Goal: Task Accomplishment & Management: Manage account settings

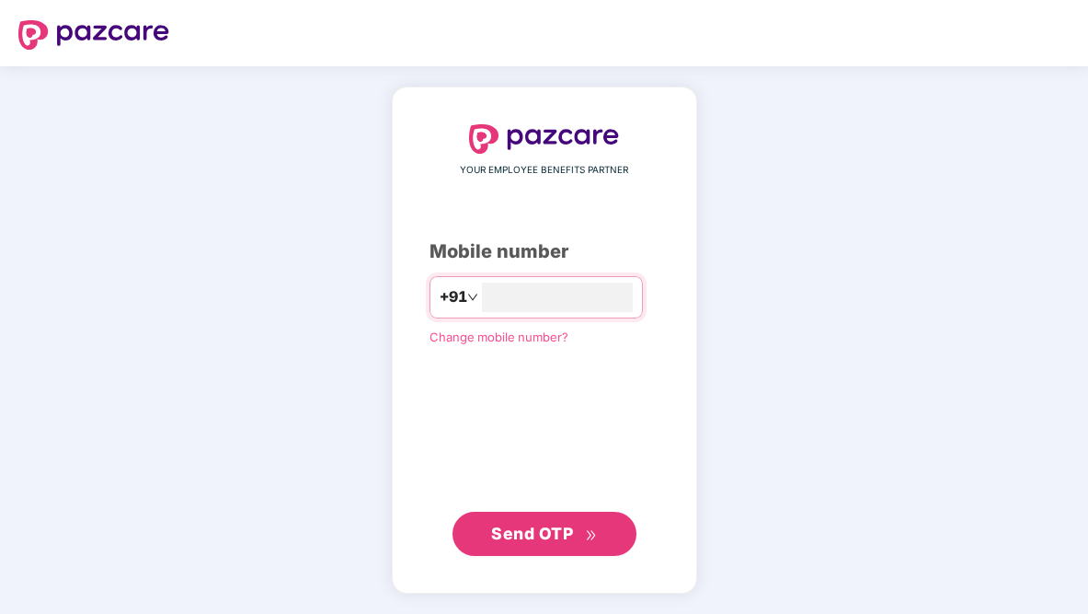
type input "**********"
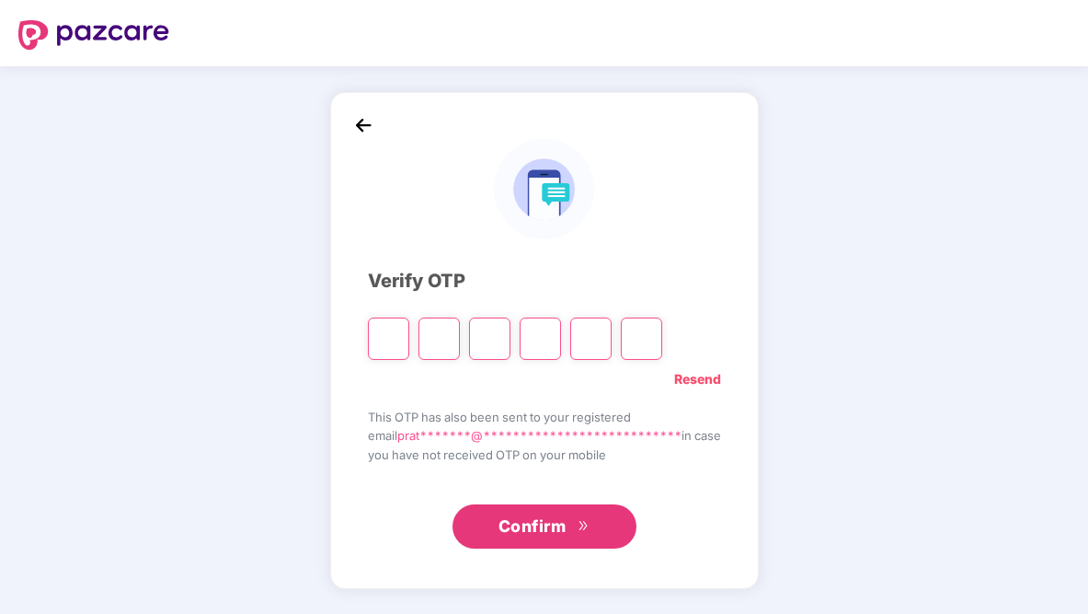
paste input "*"
type input "*"
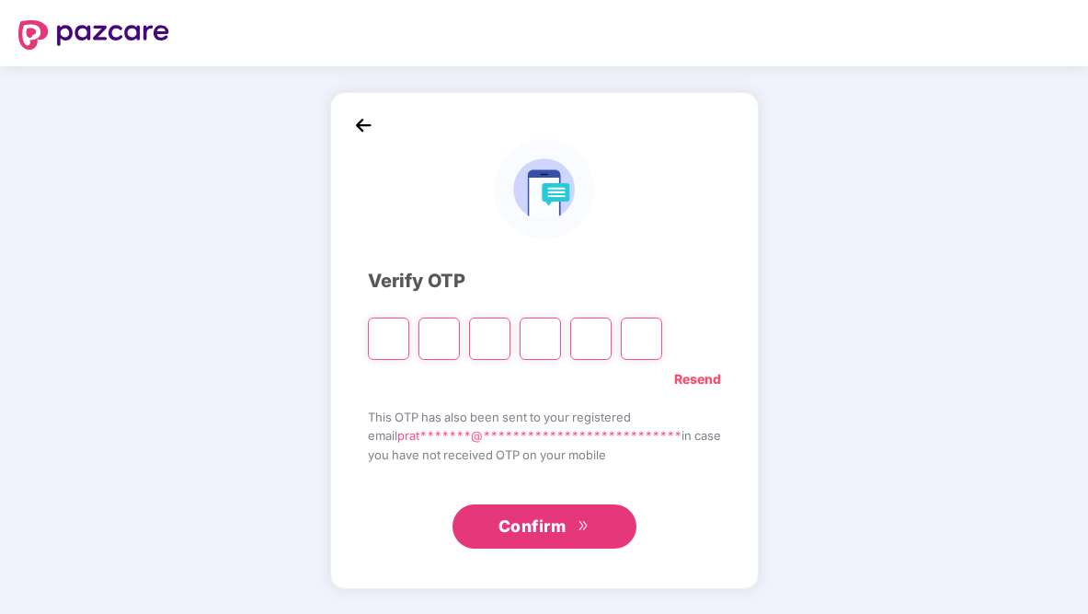
type input "*"
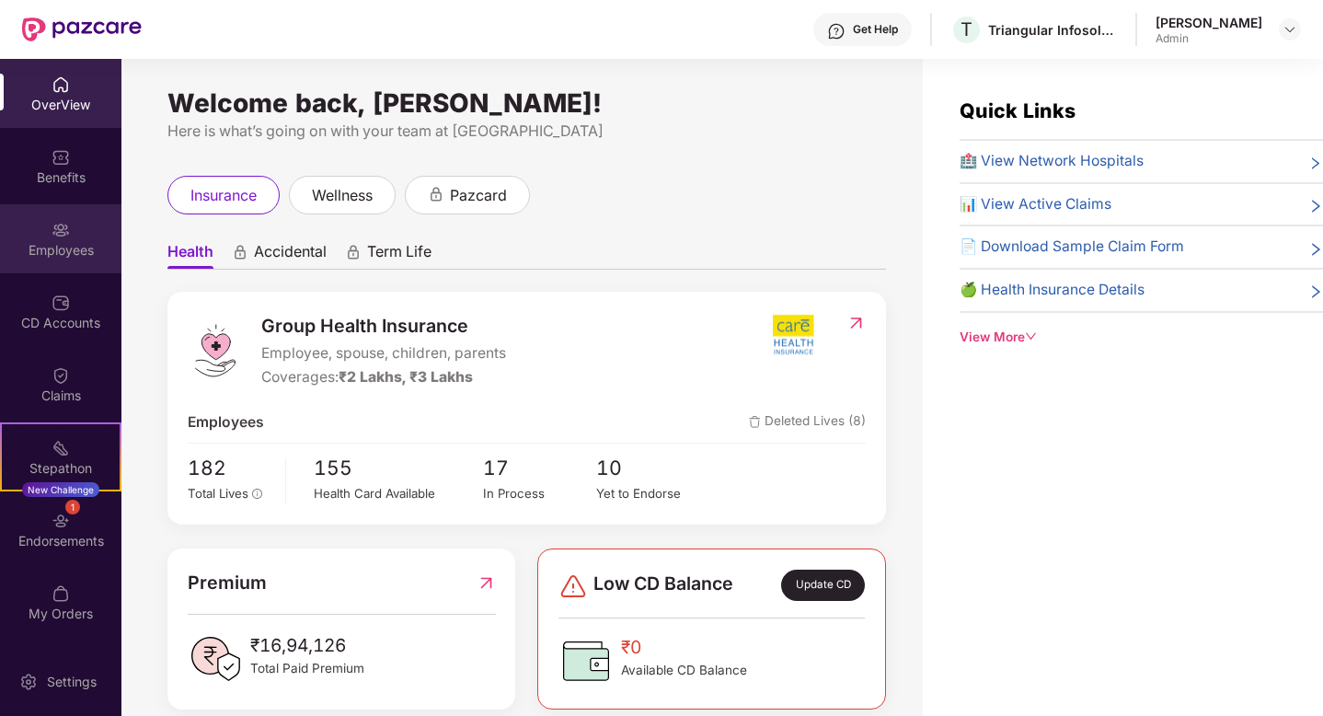
click at [61, 258] on div "Employees" at bounding box center [60, 250] width 121 height 18
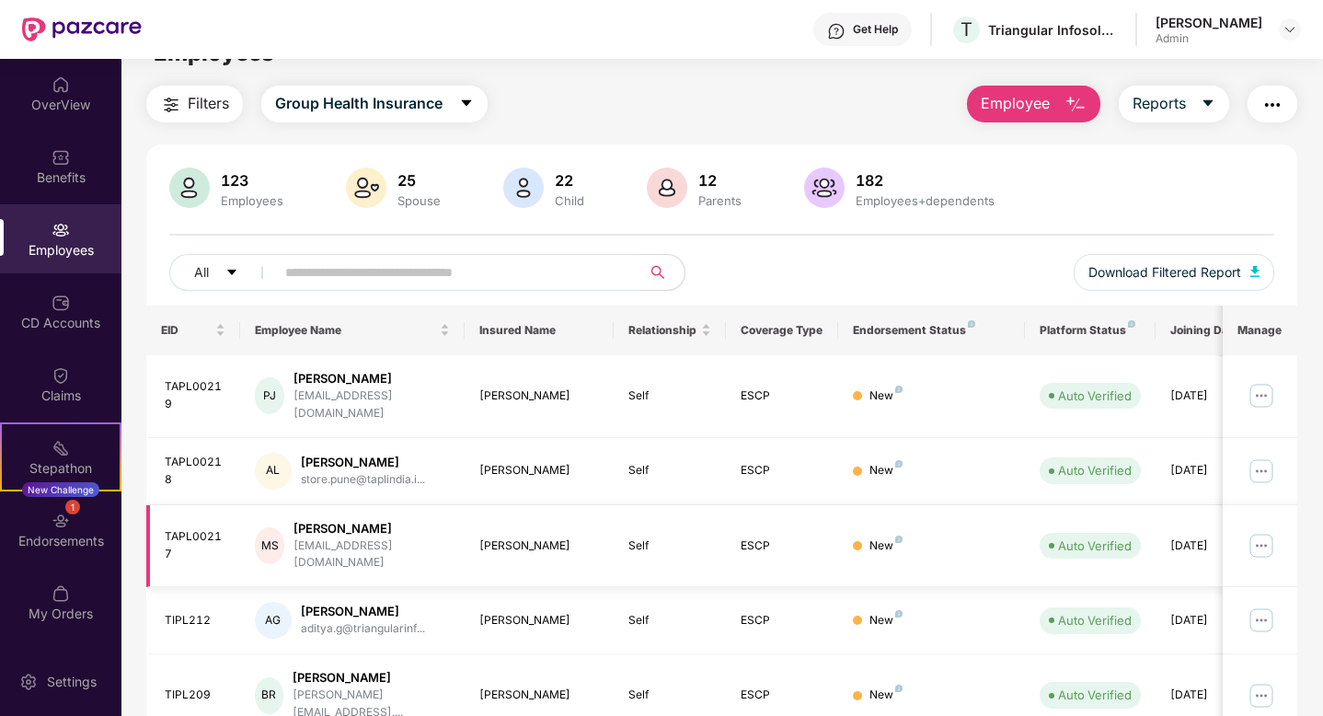
scroll to position [42, 0]
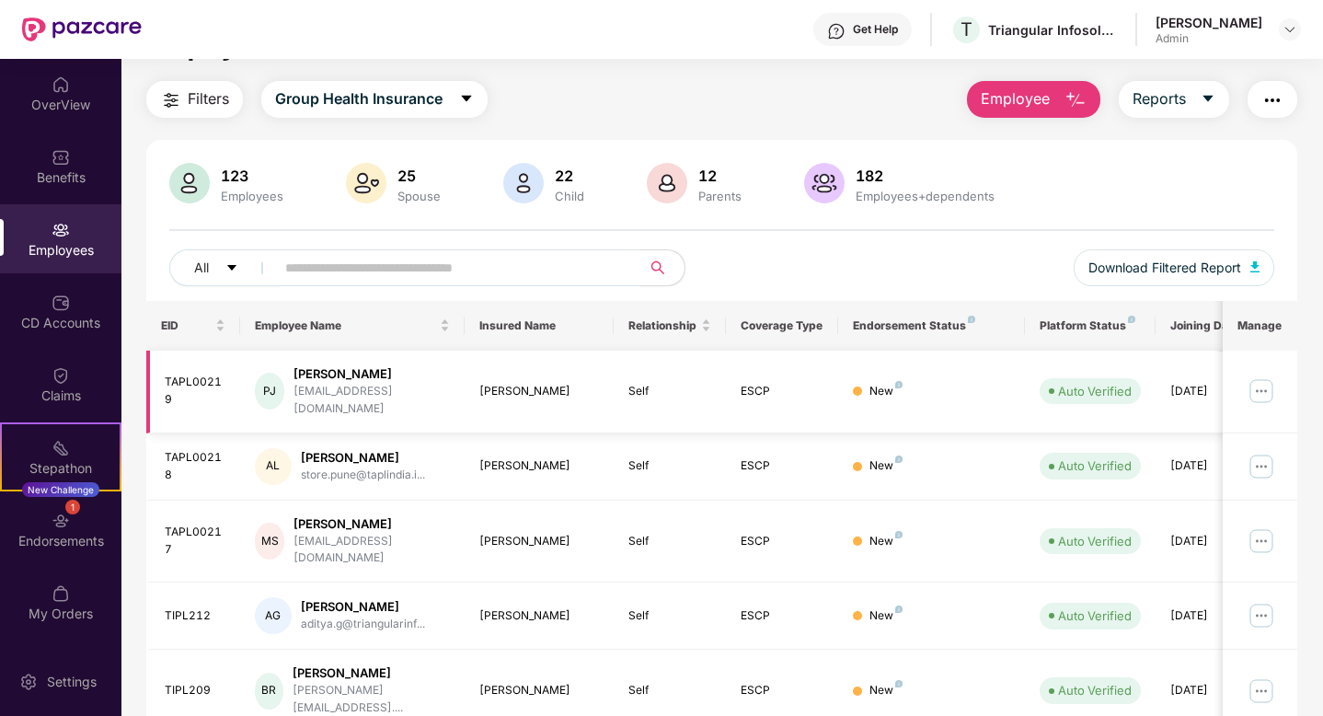
click at [1087, 384] on img at bounding box center [1260, 390] width 29 height 29
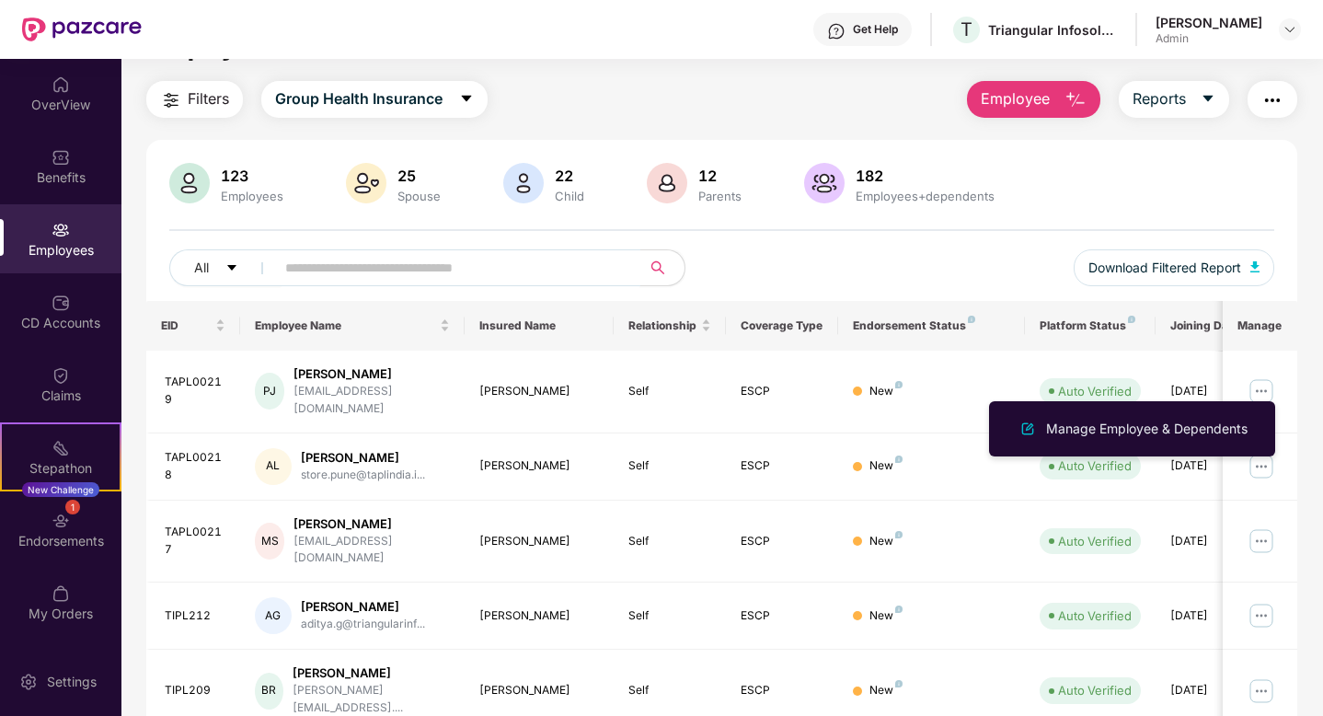
click at [332, 271] on input "text" at bounding box center [450, 268] width 330 height 28
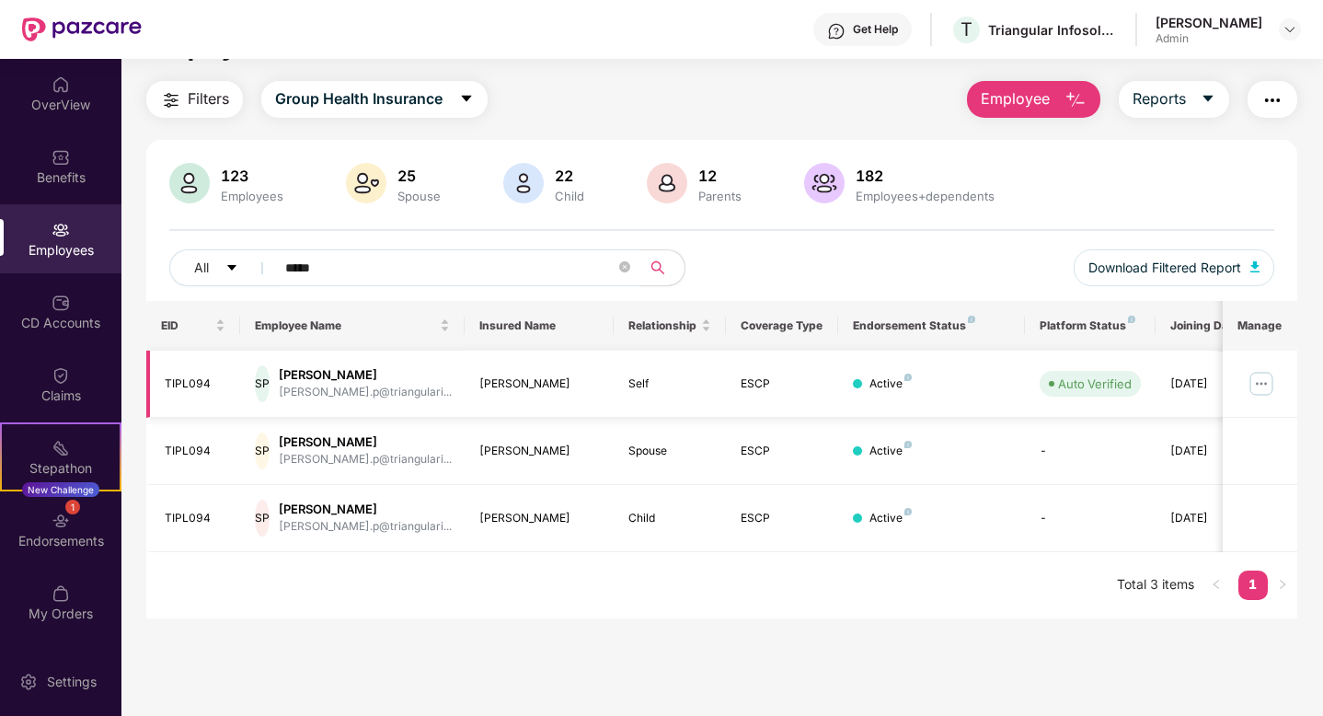
type input "*****"
click at [1087, 382] on img at bounding box center [1260, 383] width 29 height 29
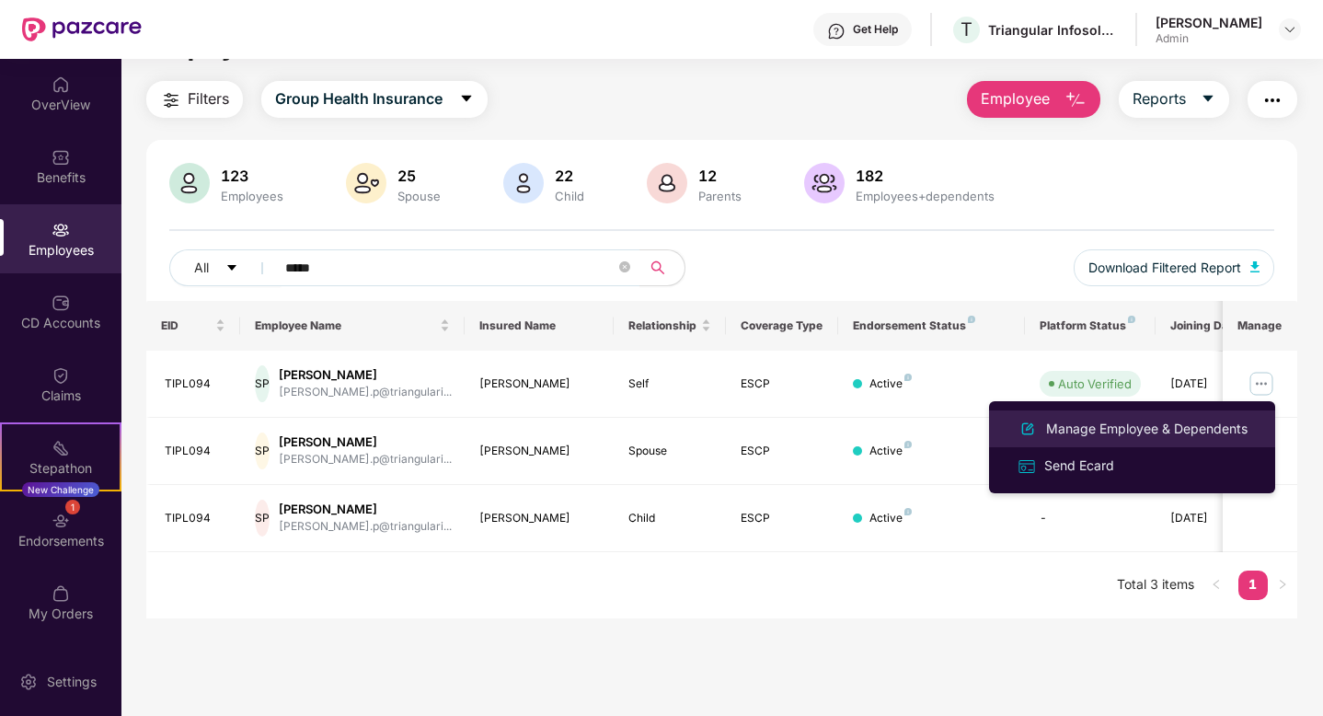
click at [1087, 430] on div "Manage Employee & Dependents" at bounding box center [1146, 429] width 209 height 20
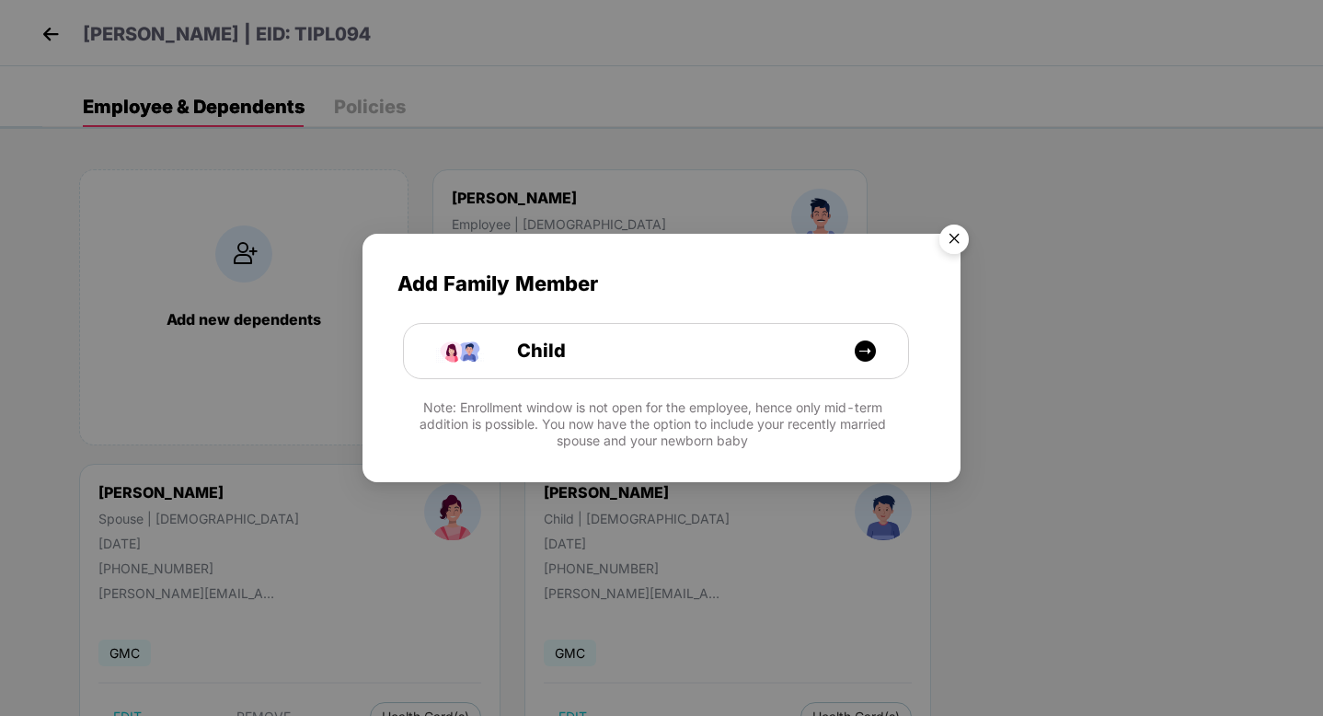
click at [954, 241] on img "Close" at bounding box center [954, 242] width 52 height 52
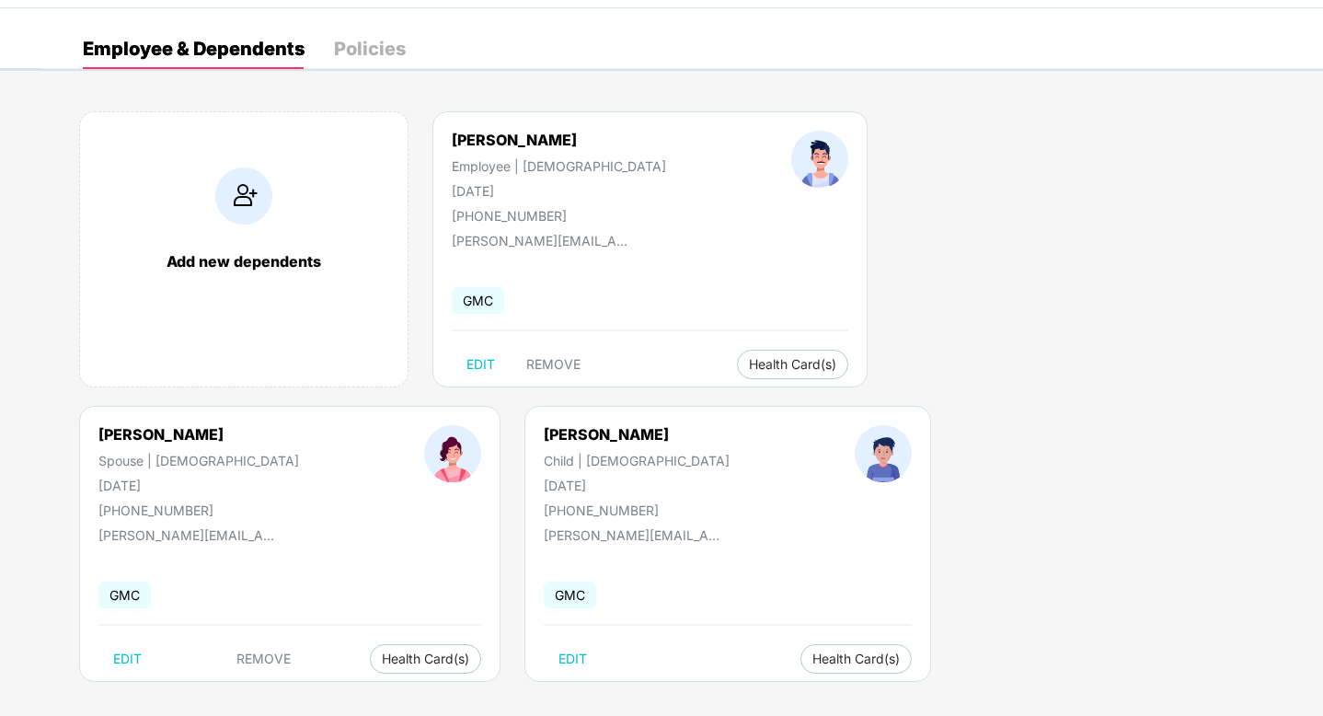
scroll to position [44, 0]
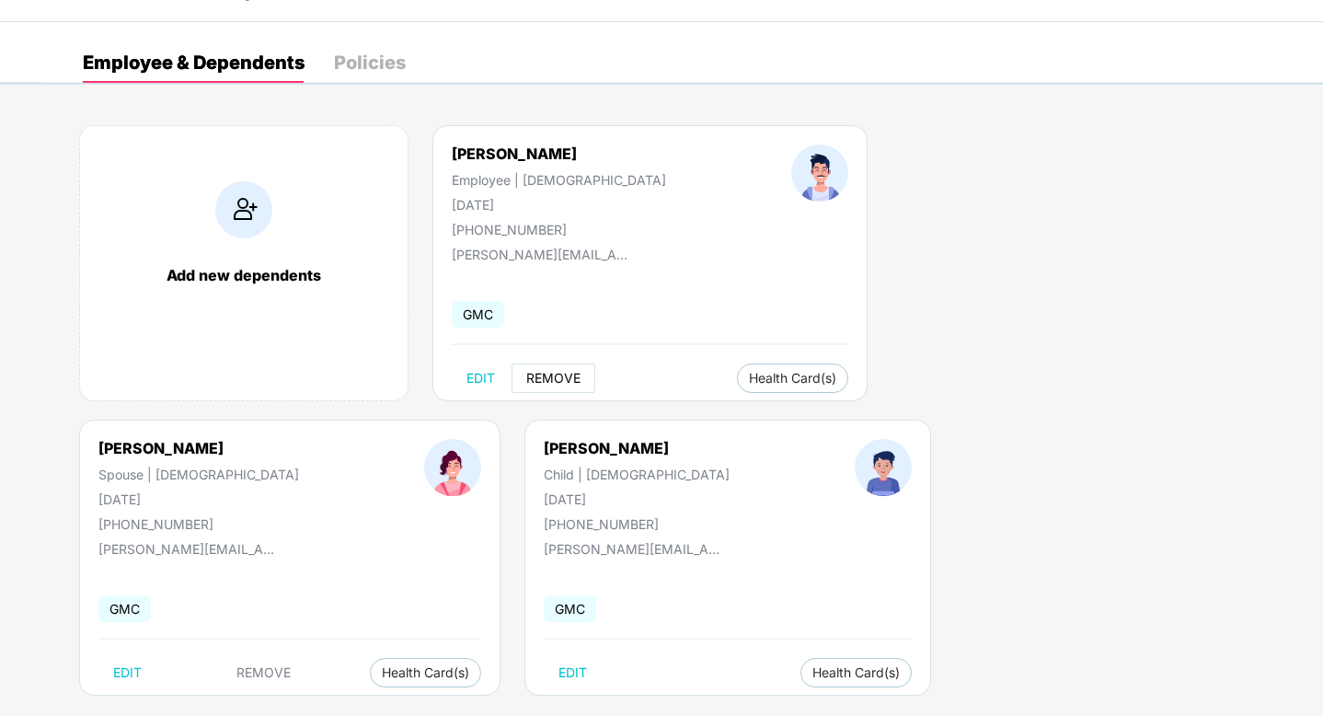
click at [561, 381] on span "REMOVE" at bounding box center [553, 378] width 54 height 15
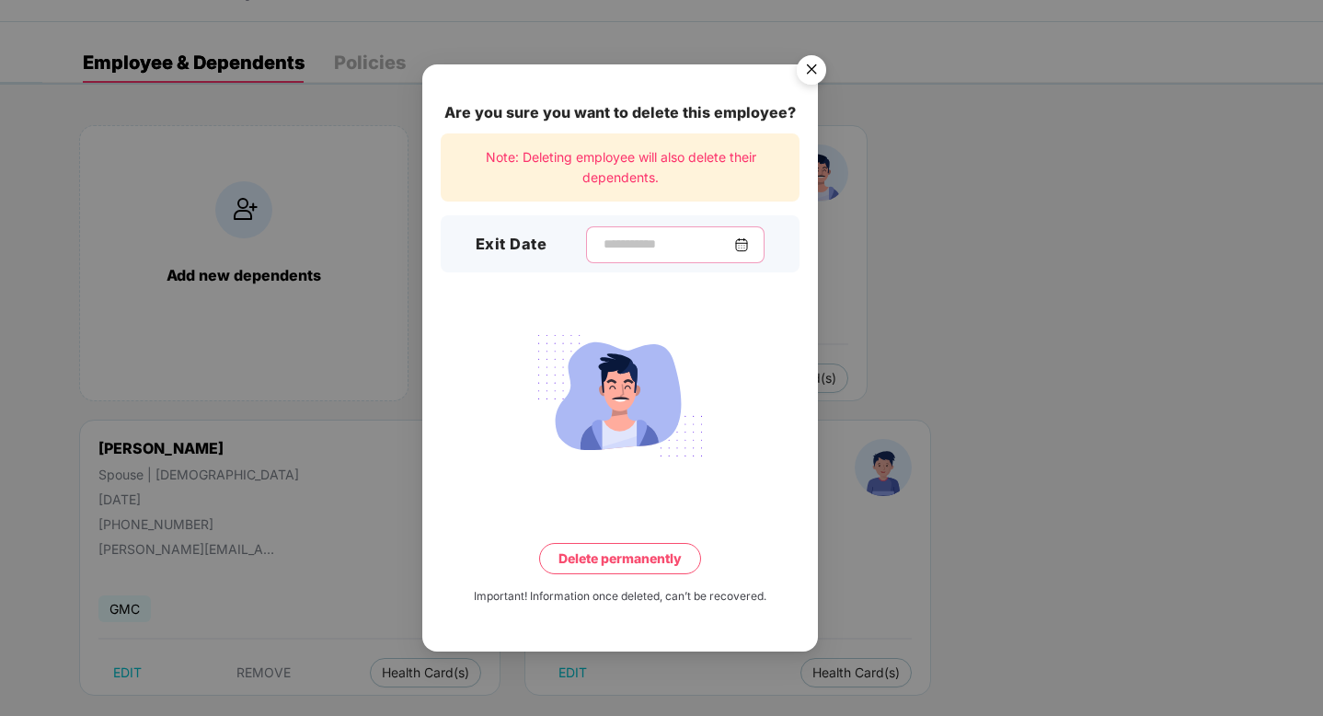
click at [623, 249] on input at bounding box center [668, 244] width 132 height 19
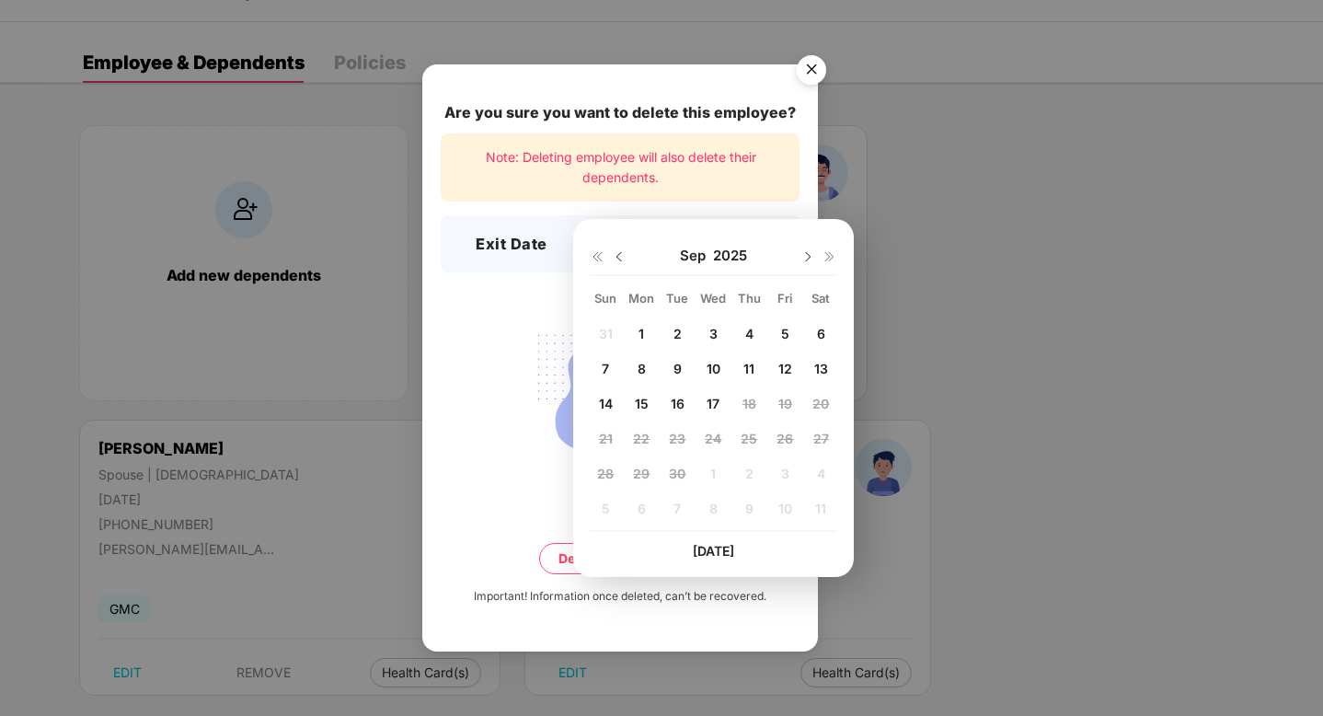
click at [637, 396] on span "15" at bounding box center [642, 404] width 14 height 16
type input "**********"
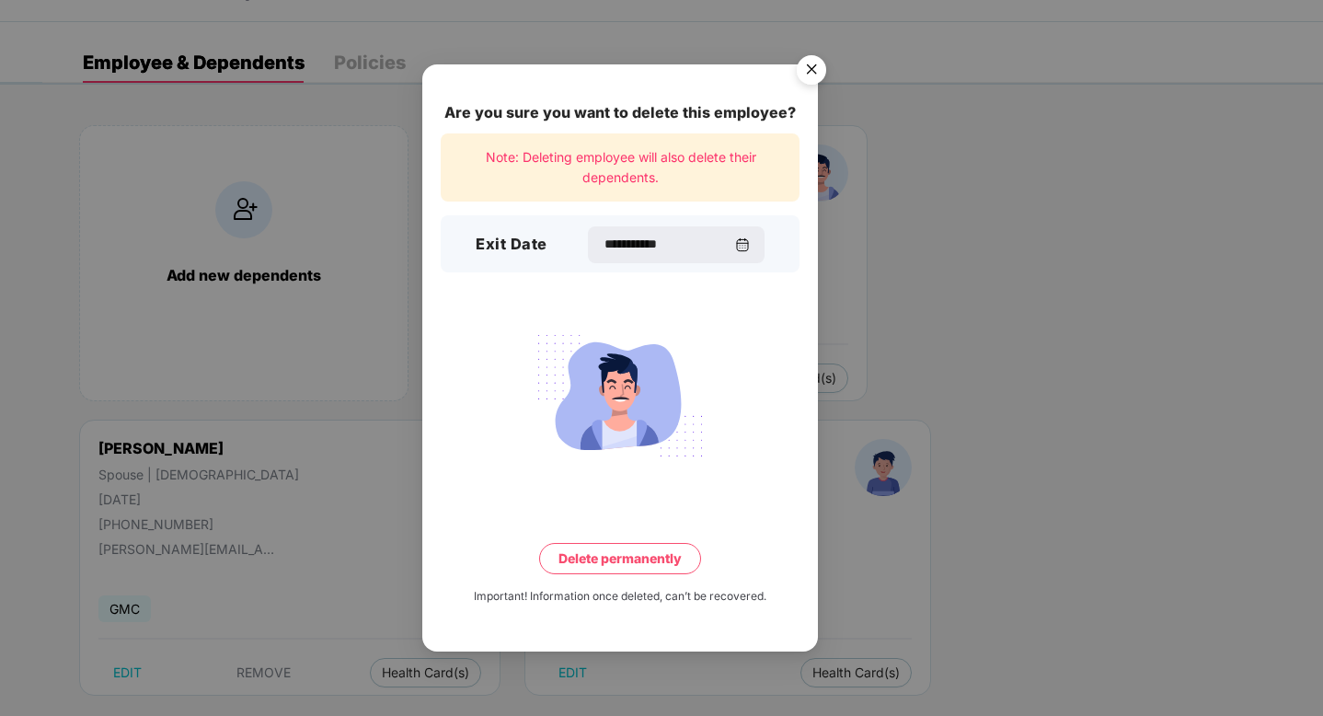
click at [615, 558] on button "Delete permanently" at bounding box center [620, 558] width 162 height 31
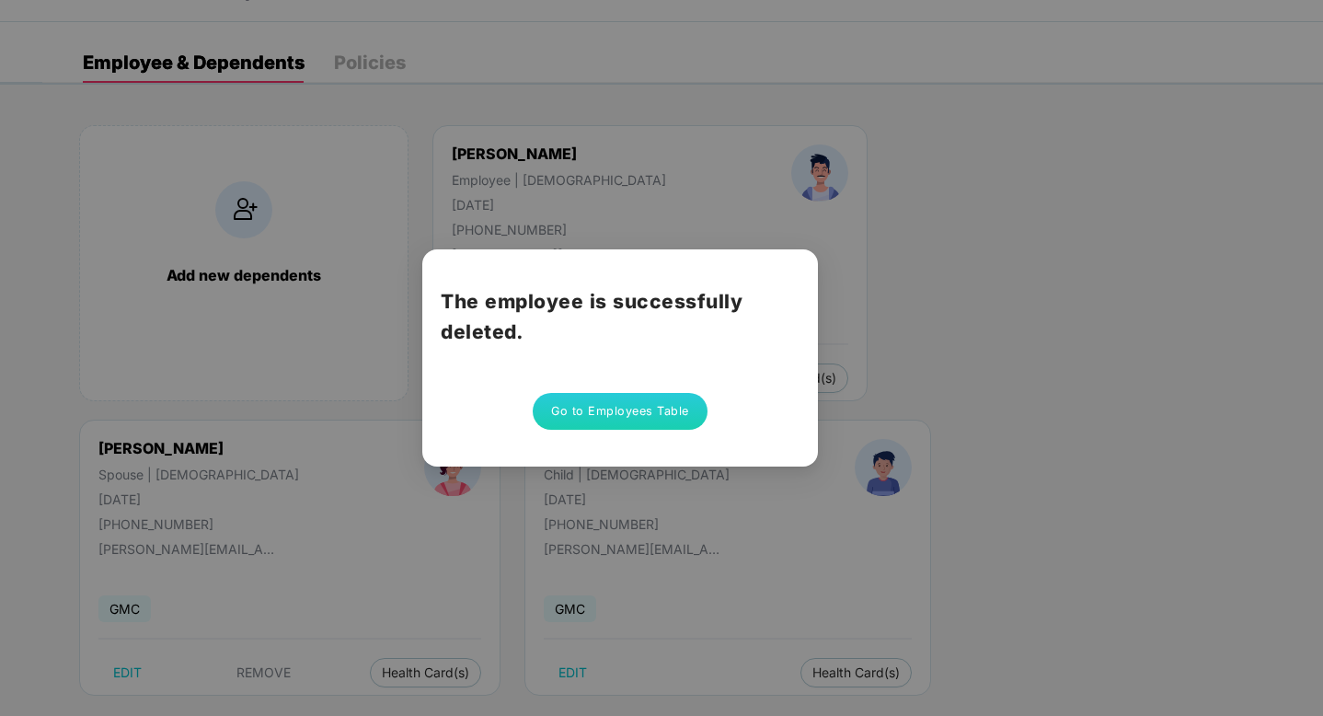
click at [641, 413] on button "Go to Employees Table" at bounding box center [620, 411] width 175 height 37
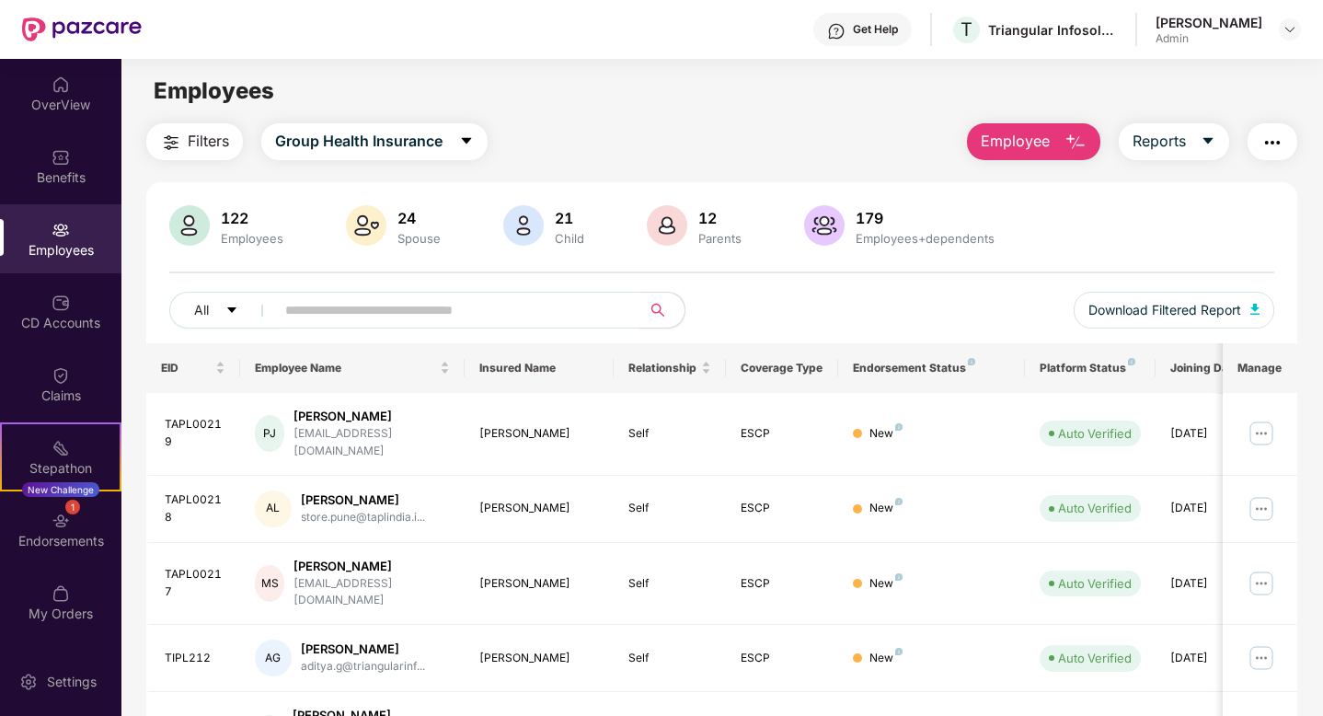
click at [1033, 143] on span "Employee" at bounding box center [1015, 141] width 69 height 23
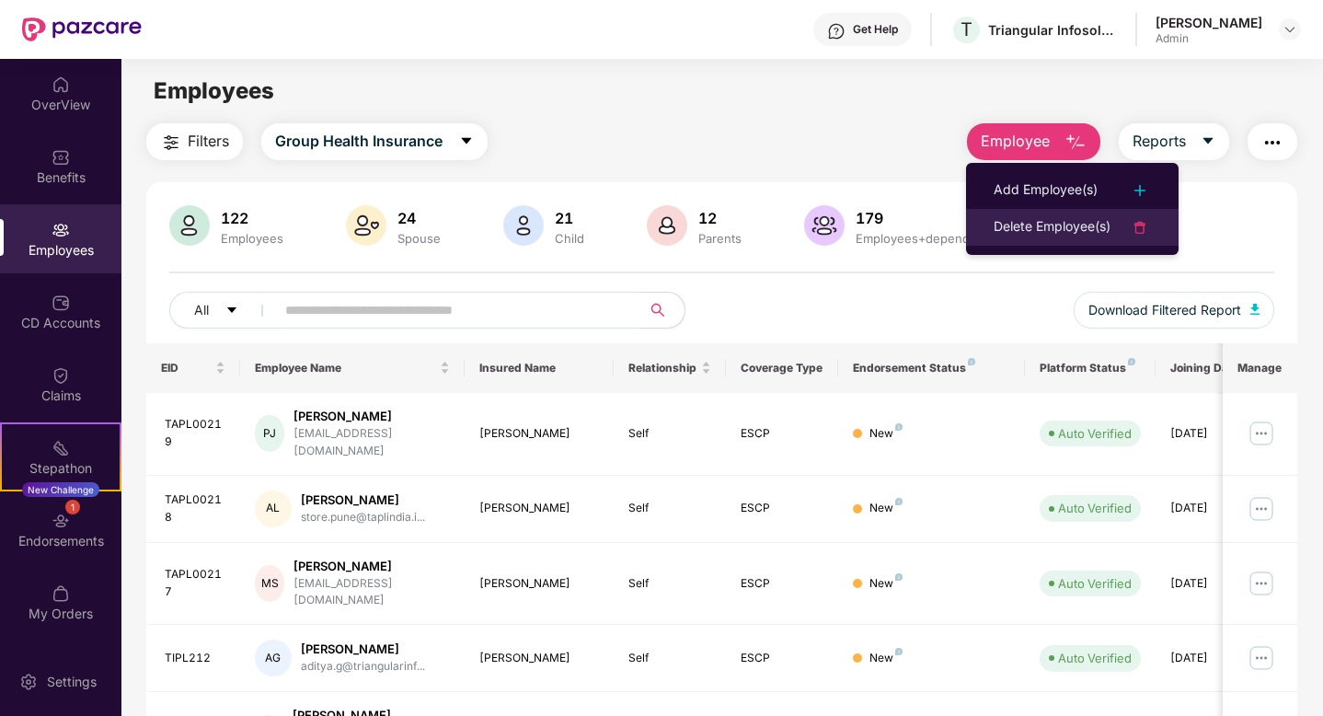
click at [1054, 222] on div "Delete Employee(s)" at bounding box center [1051, 227] width 117 height 22
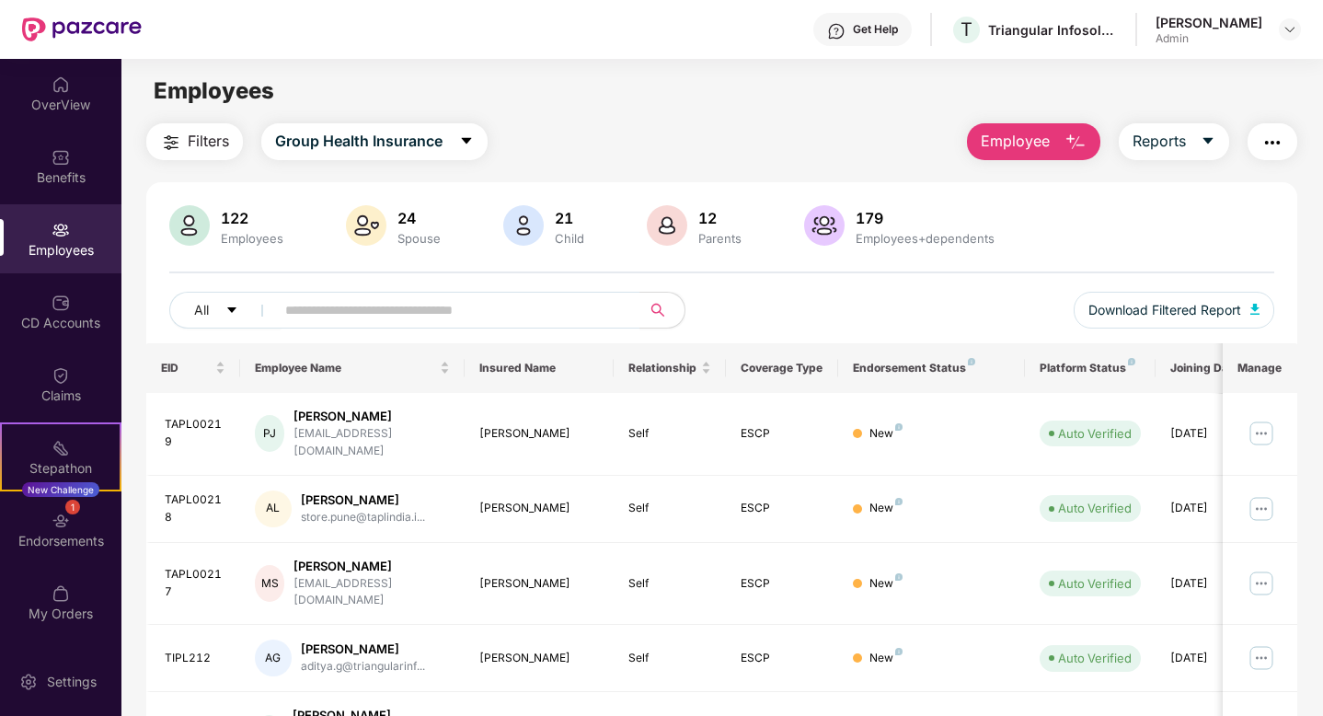
click at [1017, 153] on span "Employee" at bounding box center [1015, 141] width 69 height 23
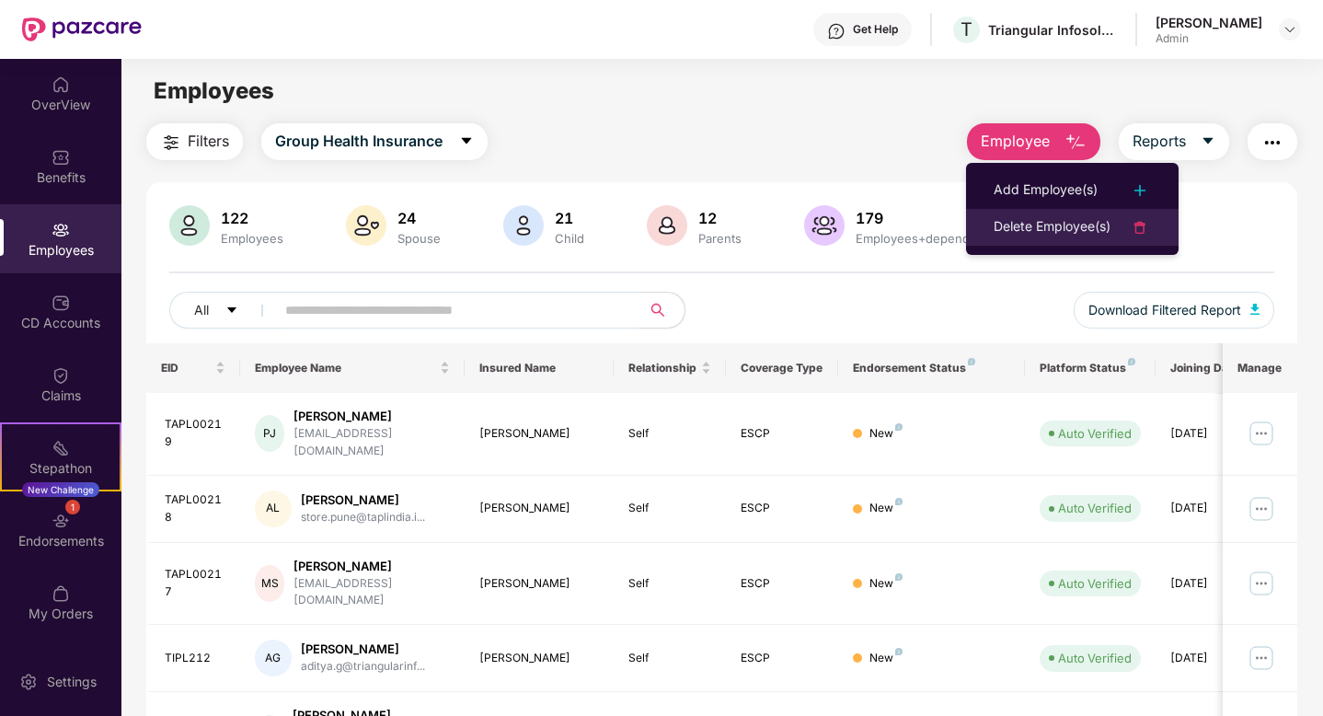
click at [1035, 231] on div "Delete Employee(s)" at bounding box center [1051, 227] width 117 height 22
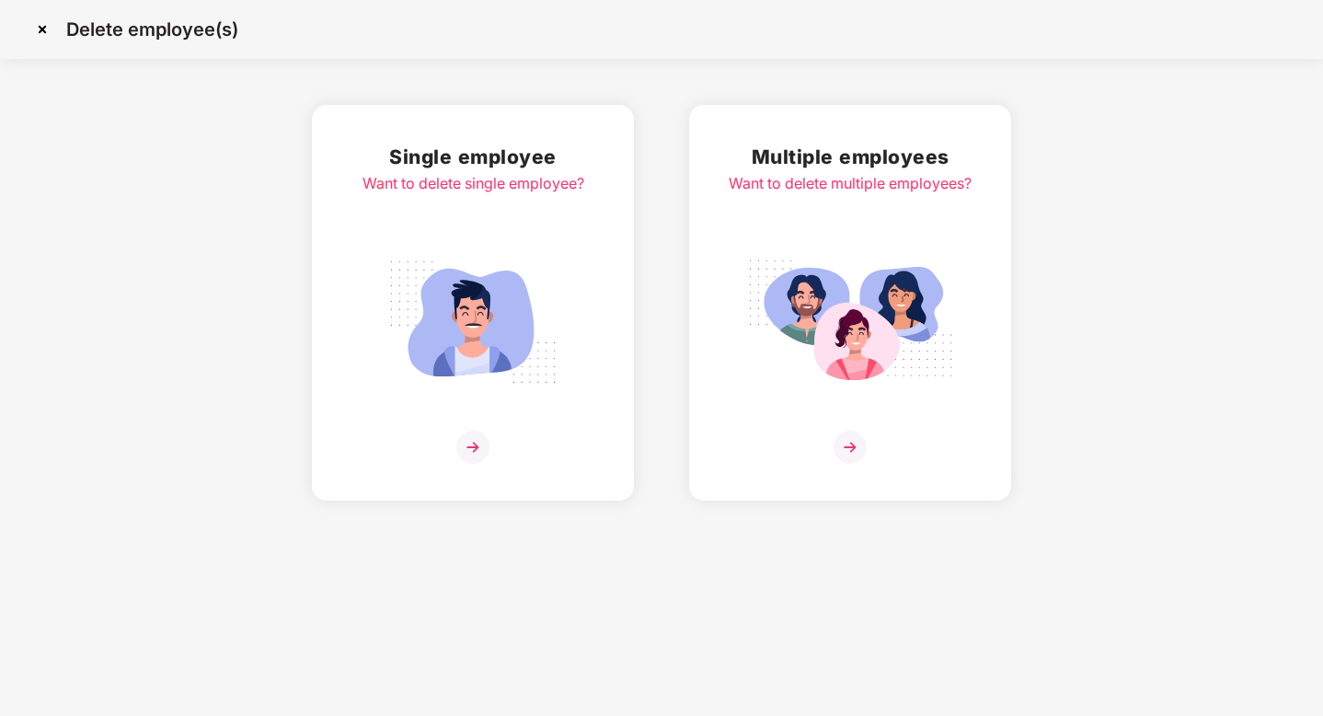
click at [854, 445] on img at bounding box center [849, 446] width 33 height 33
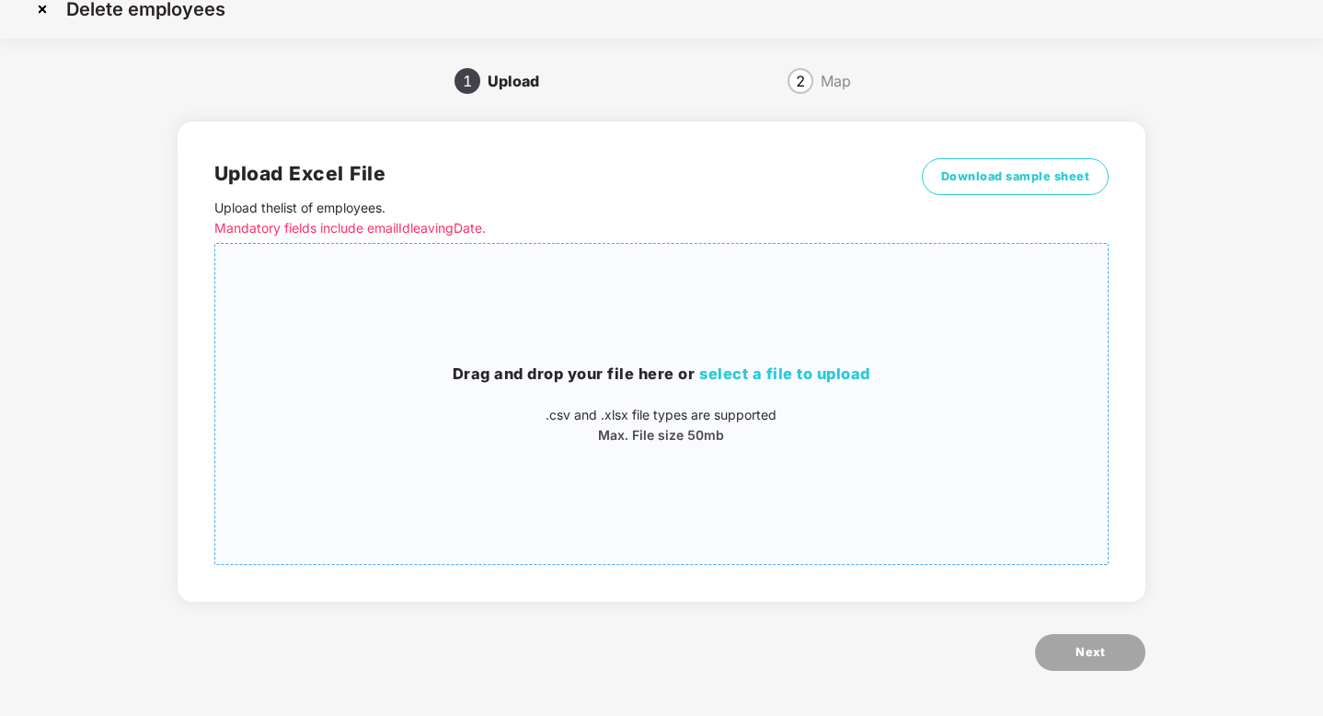
scroll to position [21, 0]
click at [1003, 166] on span "Download sample sheet" at bounding box center [1015, 175] width 149 height 18
click at [1039, 29] on div "Delete employees" at bounding box center [661, 8] width 1323 height 59
click at [41, 13] on img at bounding box center [42, 8] width 29 height 29
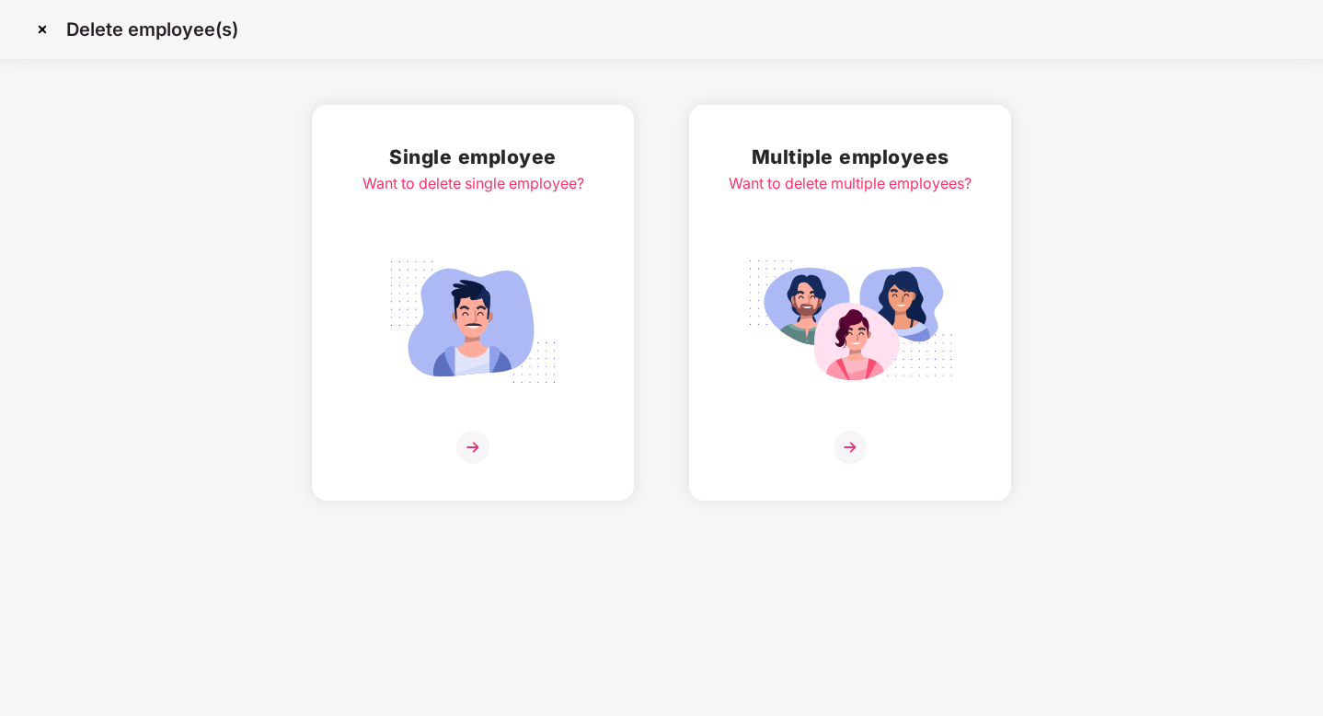
click at [47, 29] on img at bounding box center [42, 29] width 29 height 29
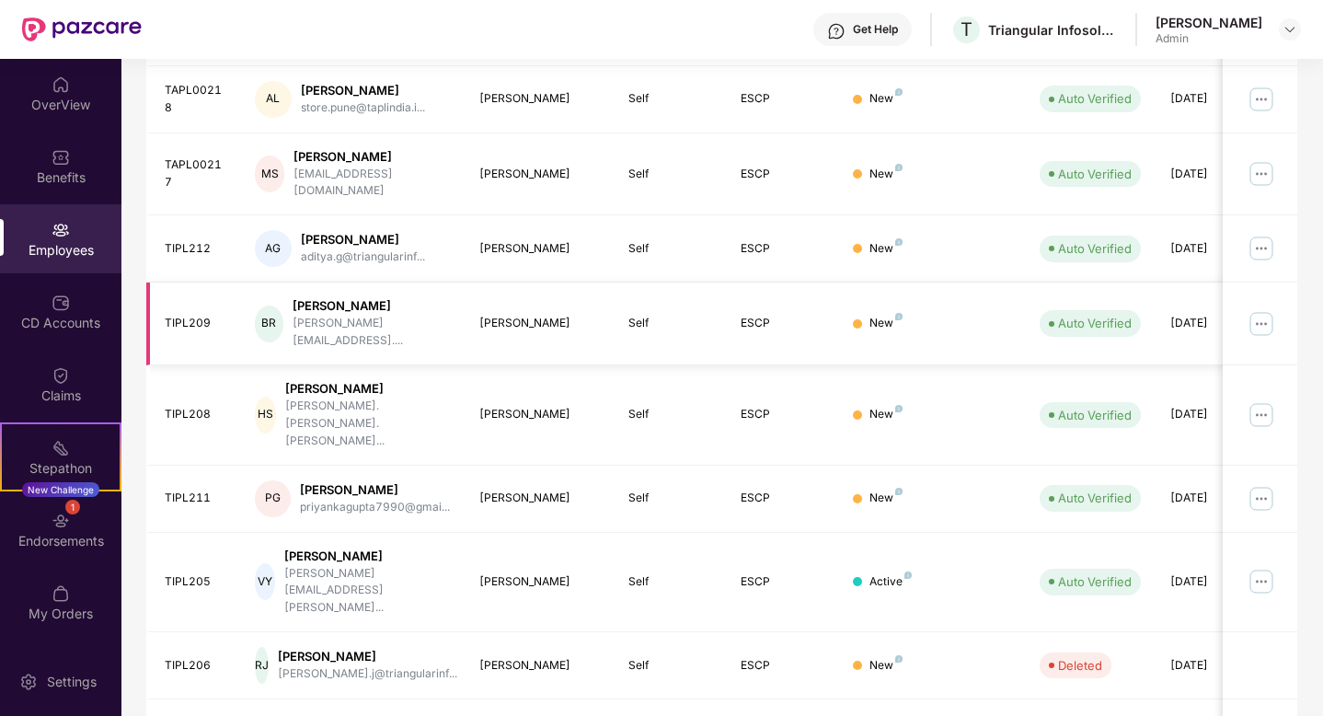
scroll to position [415, 0]
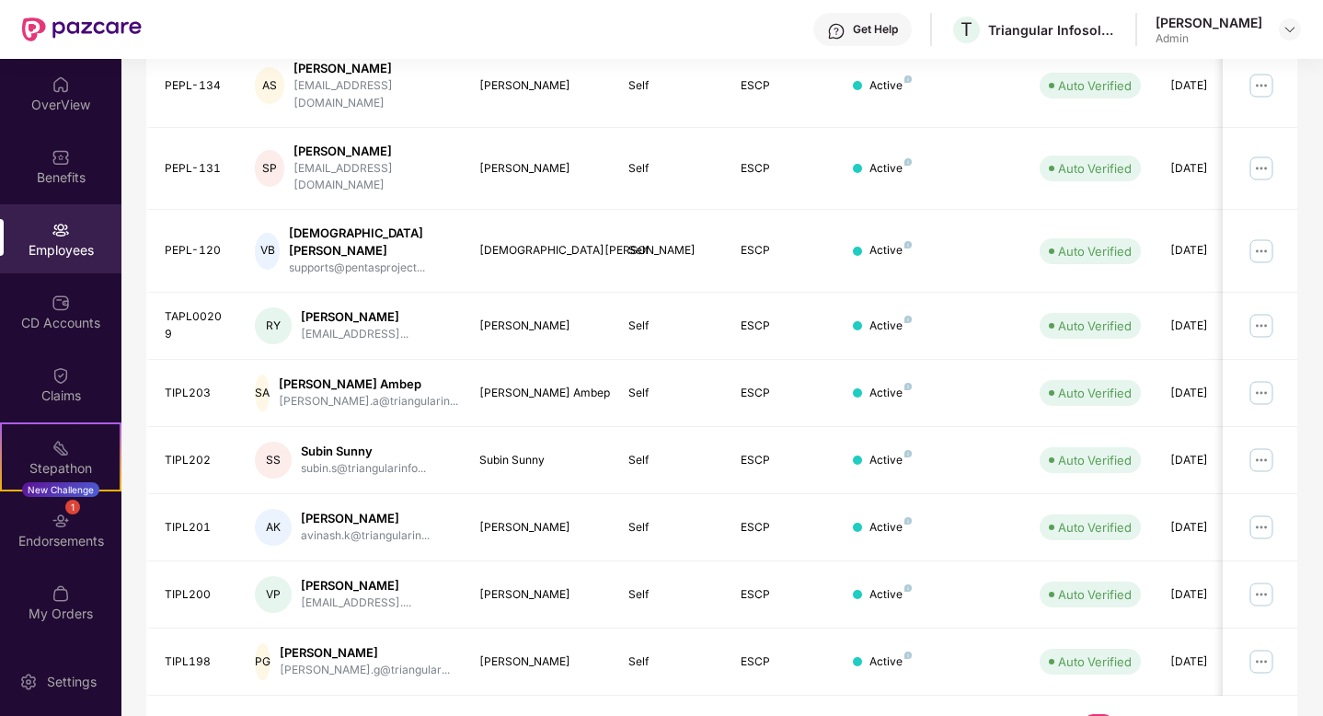
click at [1131, 714] on link "3" at bounding box center [1127, 728] width 29 height 28
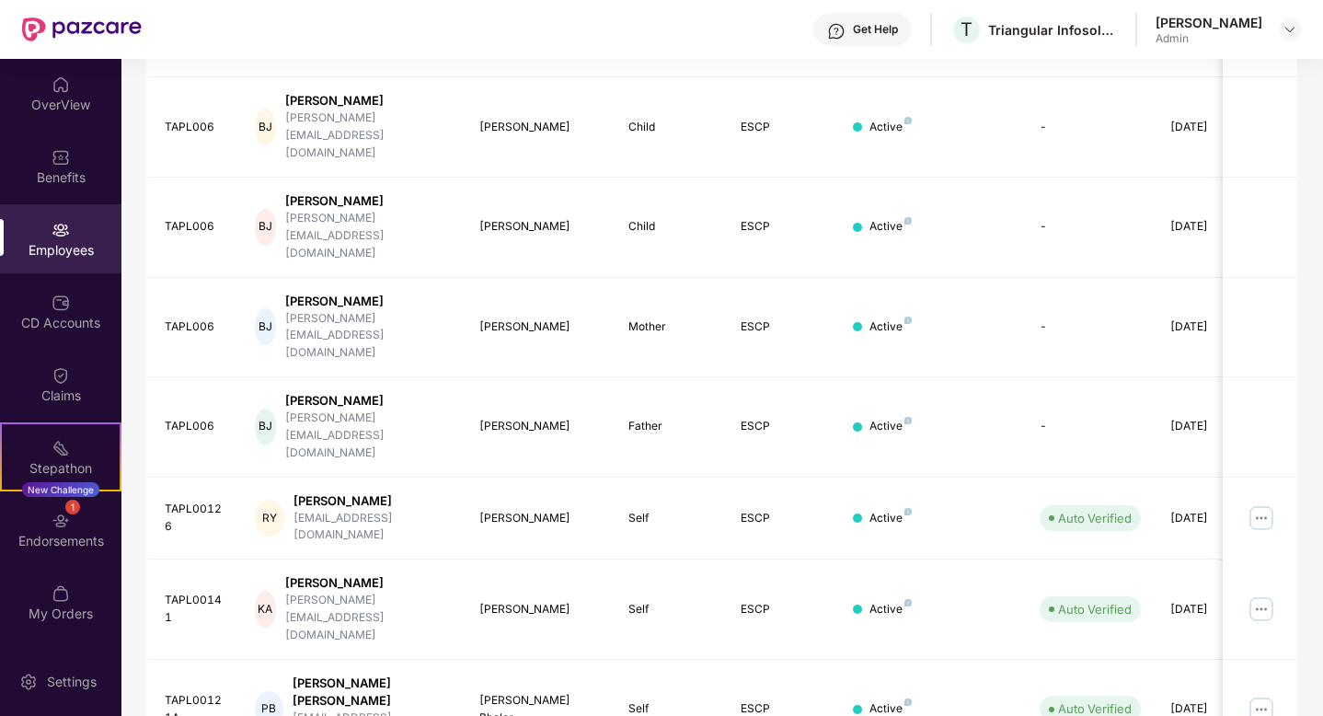
click at [1160, 679] on div "EID Employee Name Insured Name Relationship Coverage Type Endorsement Status Pl…" at bounding box center [721, 451] width 1151 height 1047
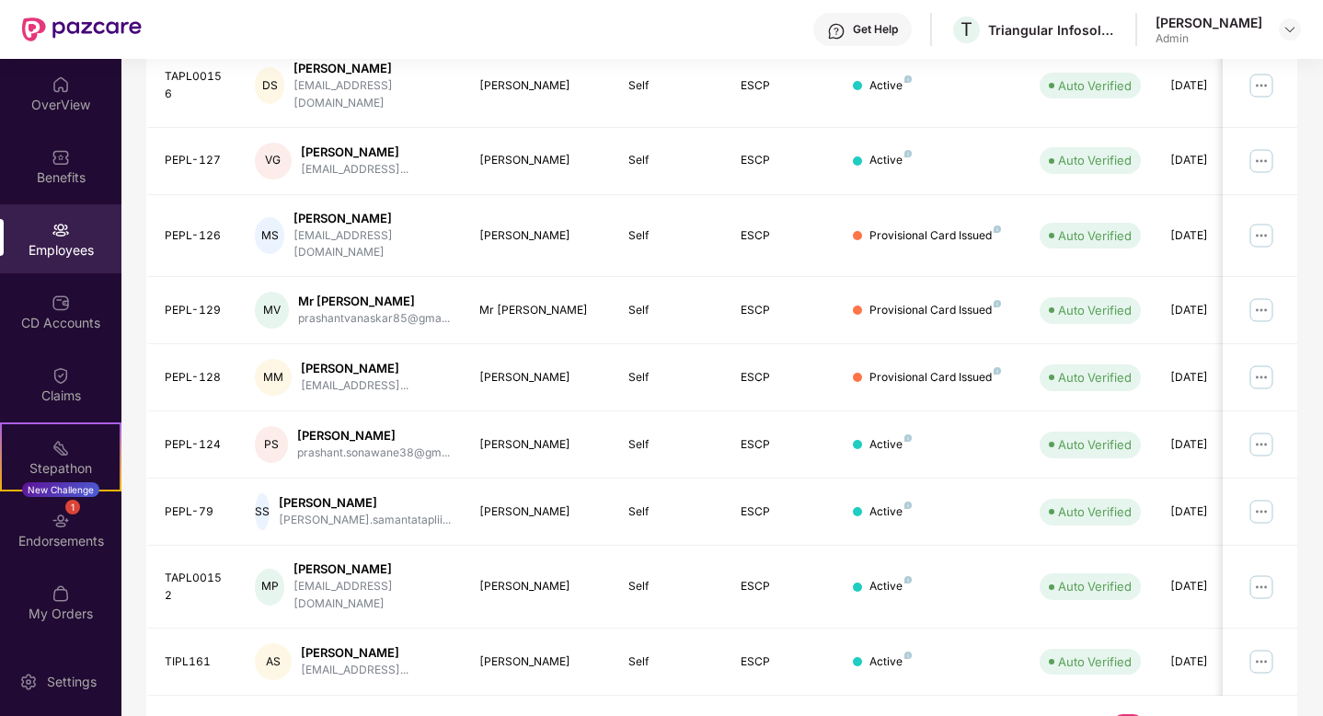
click at [1162, 714] on link "11" at bounding box center [1156, 728] width 29 height 28
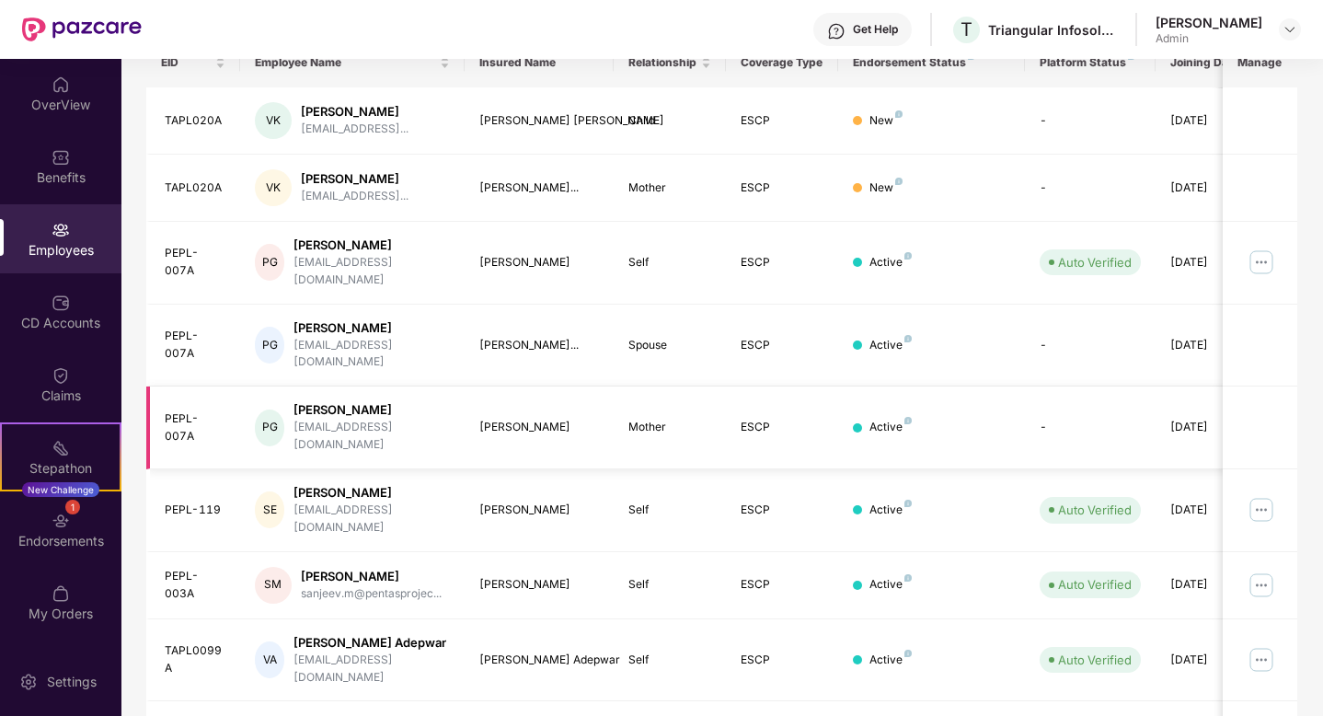
scroll to position [297, 0]
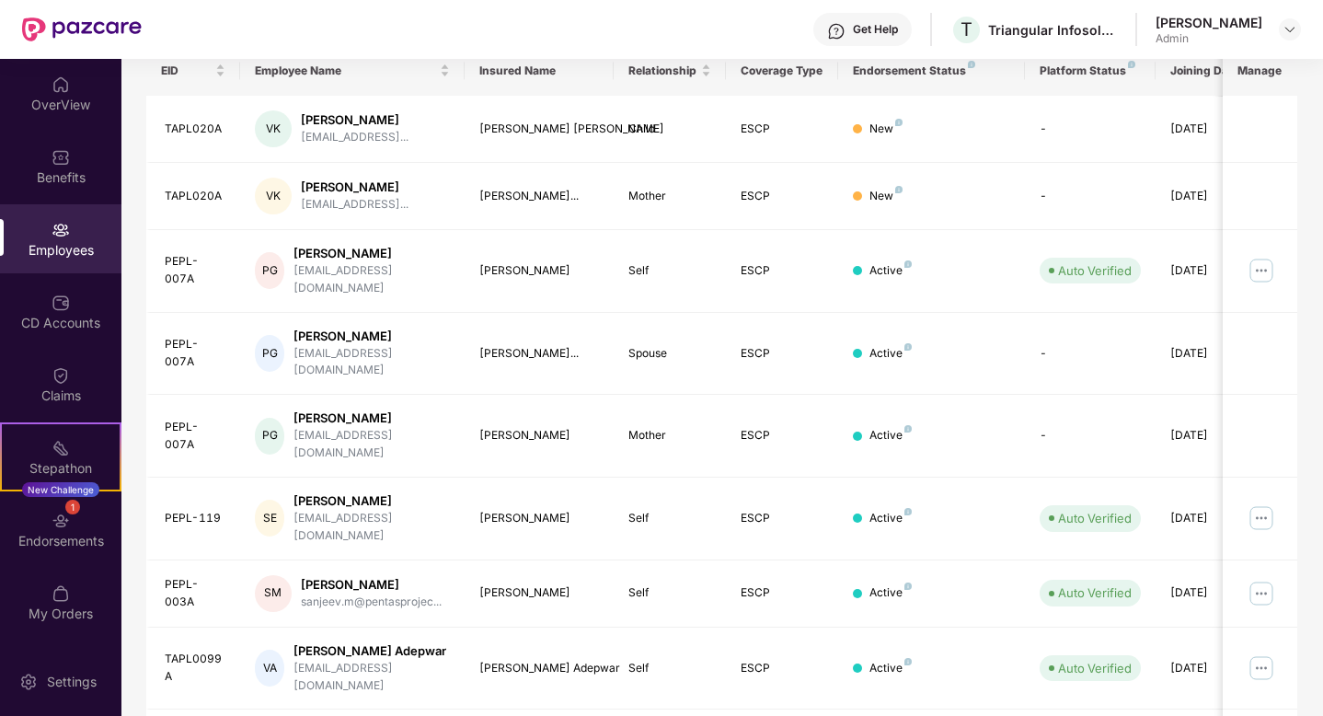
click at [67, 226] on img at bounding box center [61, 230] width 18 height 18
click at [62, 255] on div "Employees" at bounding box center [60, 250] width 121 height 18
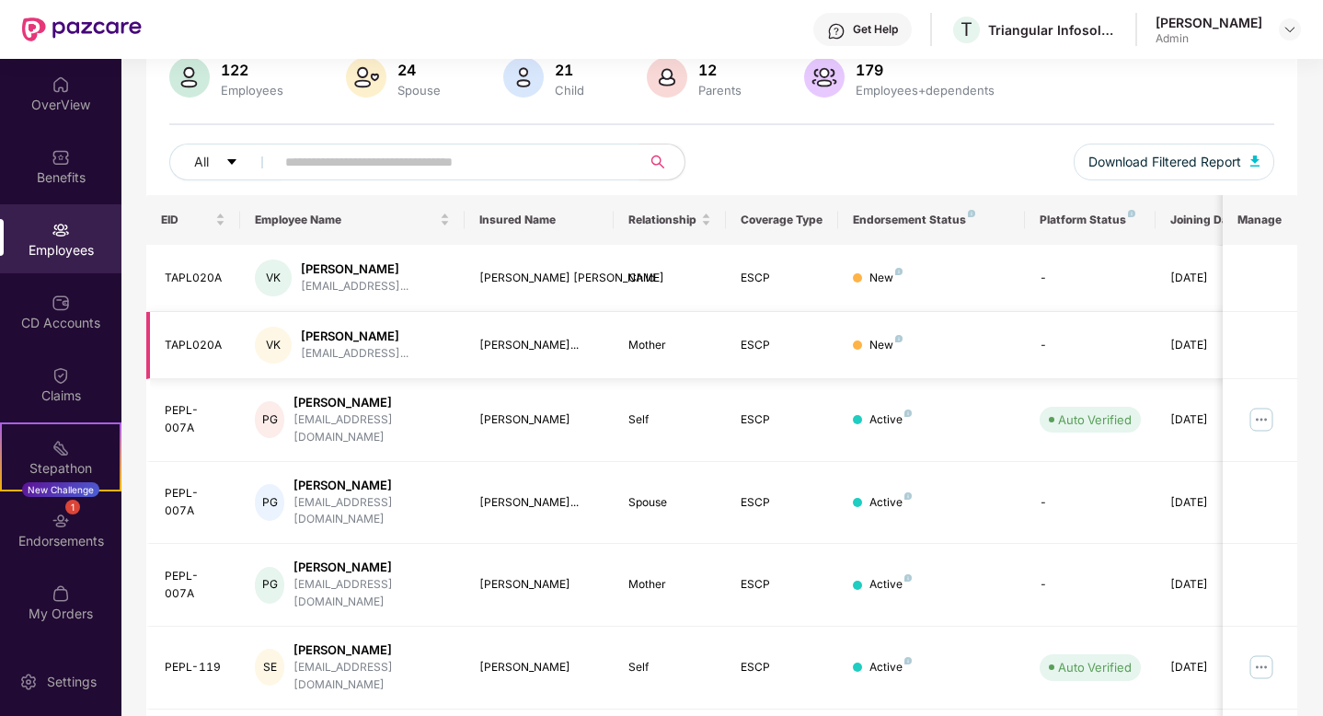
scroll to position [149, 0]
click at [303, 171] on input "text" at bounding box center [450, 161] width 330 height 28
click at [312, 164] on input "text" at bounding box center [450, 161] width 330 height 28
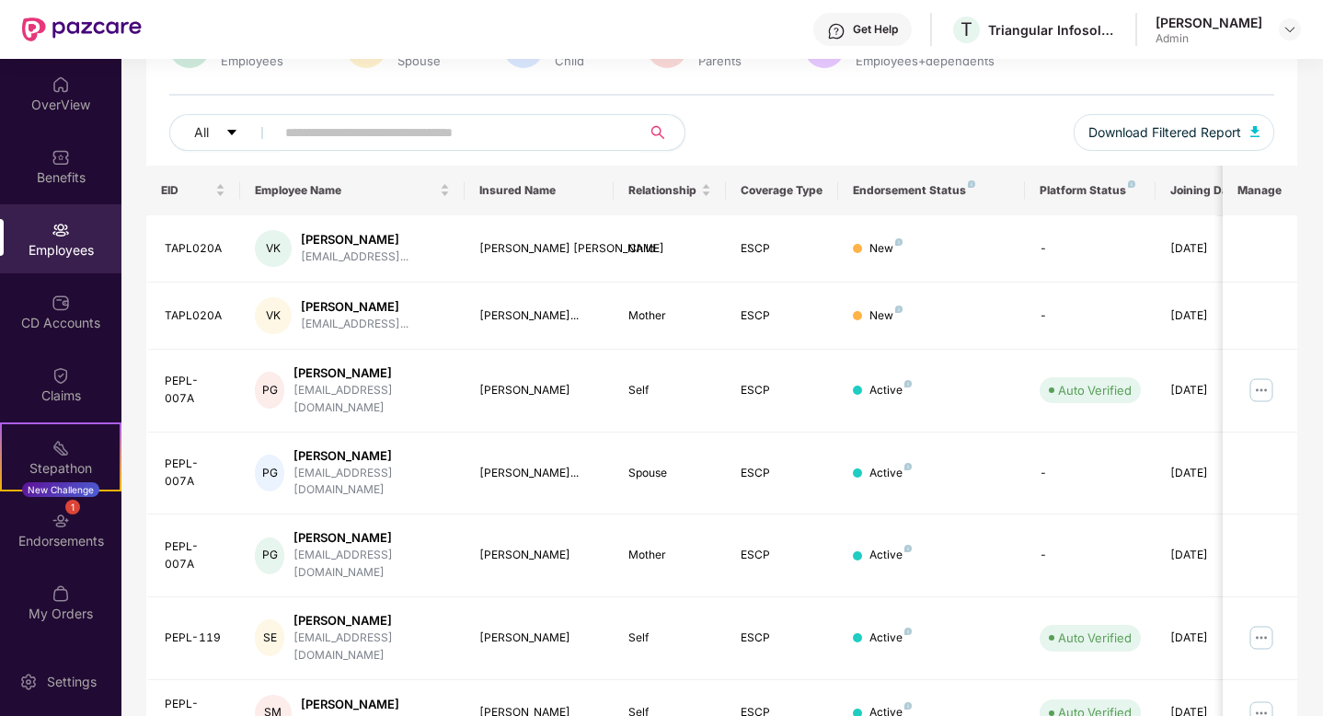
scroll to position [175, 0]
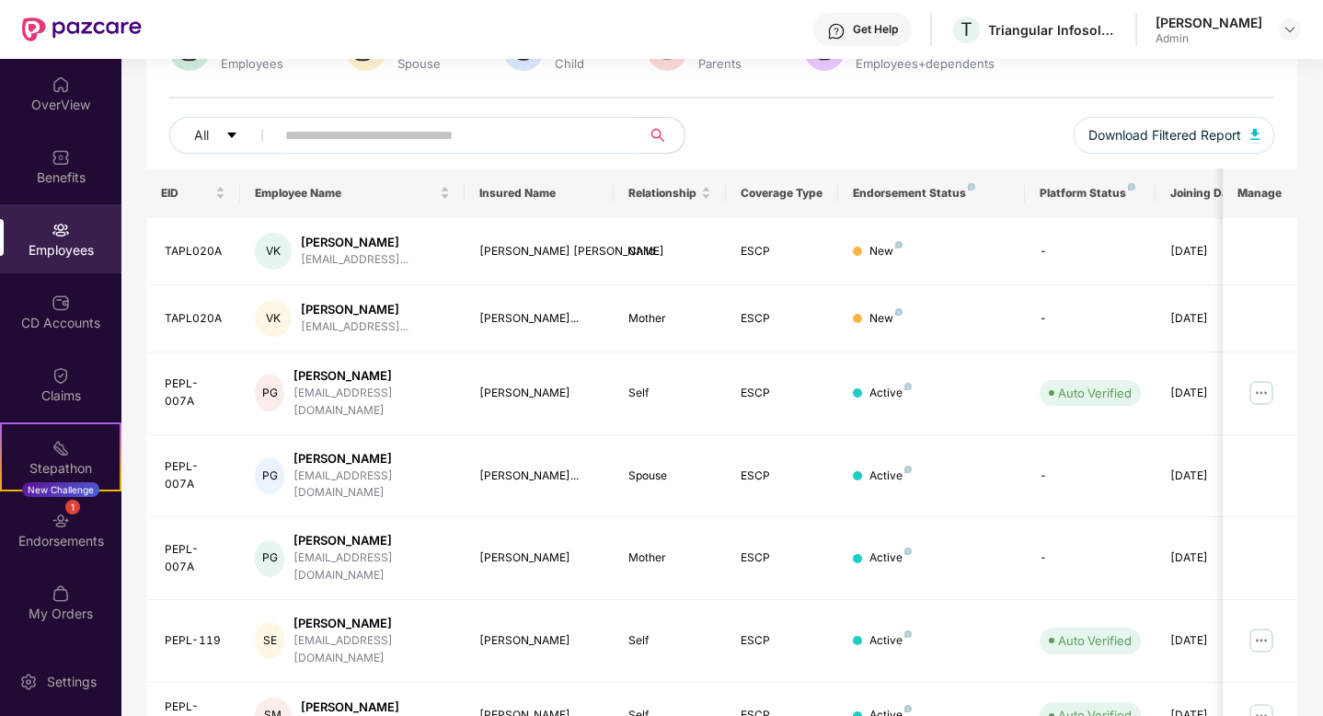
click at [738, 143] on div "All Download Filtered Report" at bounding box center [721, 143] width 1105 height 52
click at [644, 142] on span "search" at bounding box center [657, 135] width 36 height 15
click at [654, 136] on icon "search" at bounding box center [657, 135] width 13 height 13
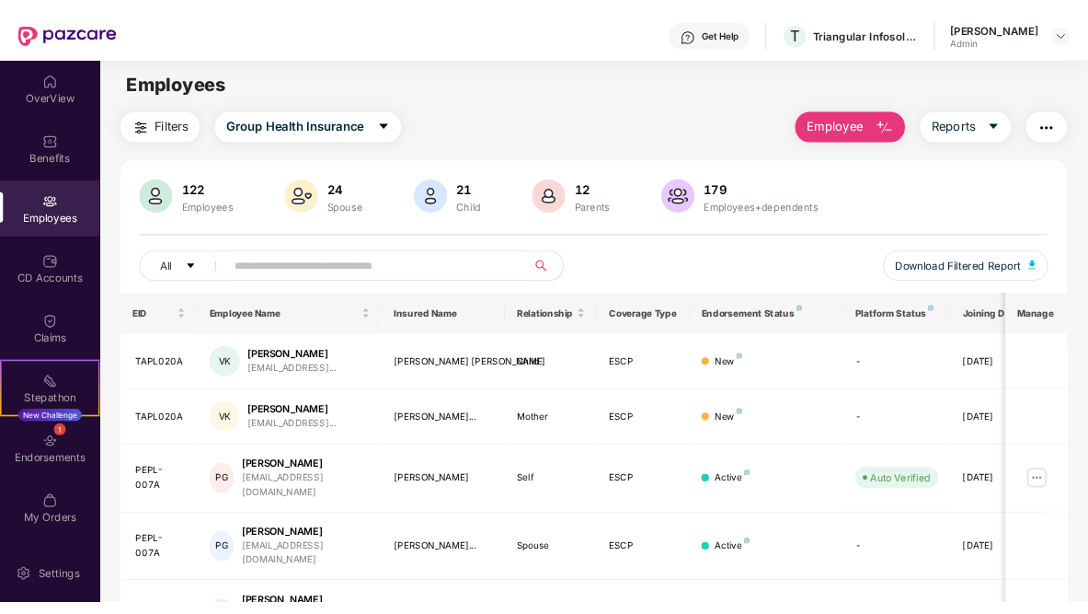
scroll to position [0, 0]
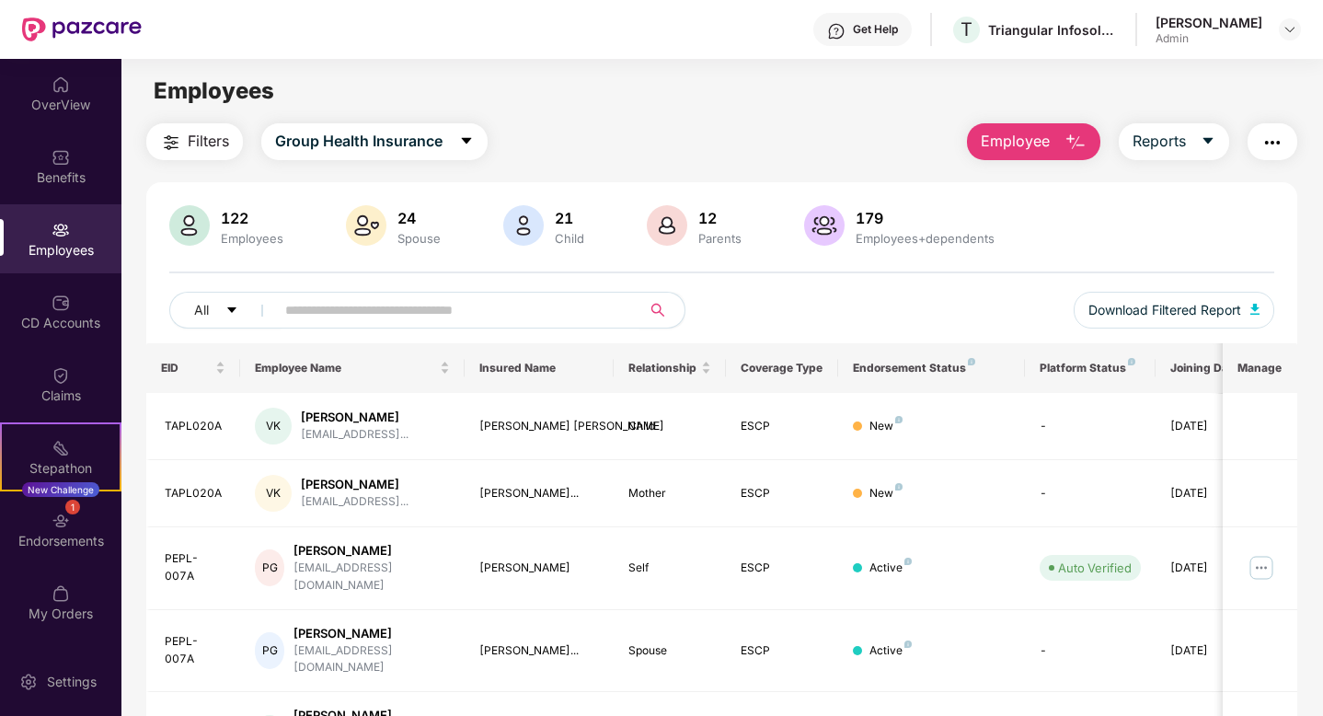
click at [656, 309] on icon "search" at bounding box center [657, 310] width 15 height 15
click at [656, 308] on icon "search" at bounding box center [657, 310] width 15 height 15
